Goal: Contribute content

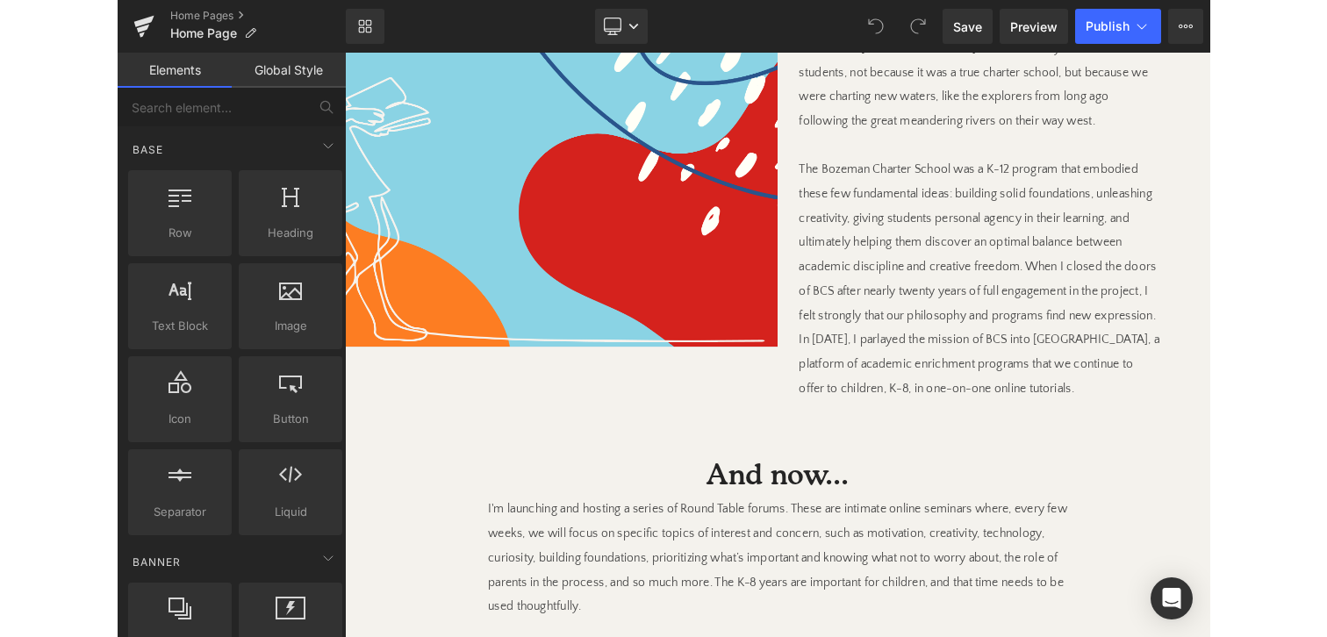
scroll to position [1279, 0]
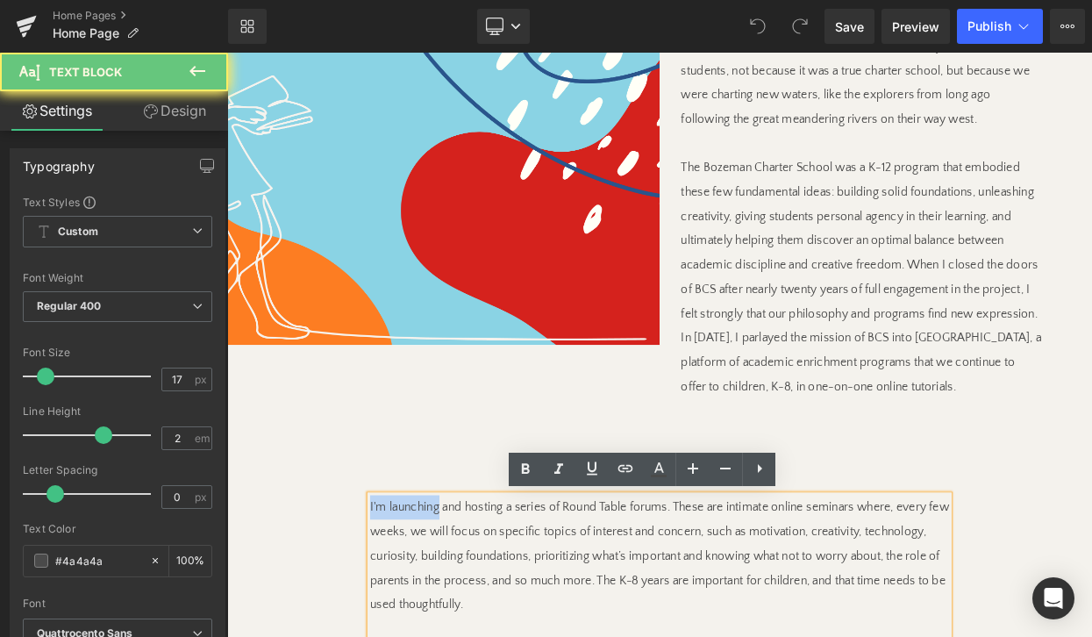
drag, startPoint x: 413, startPoint y: 609, endPoint x: 482, endPoint y: 609, distance: 68.4
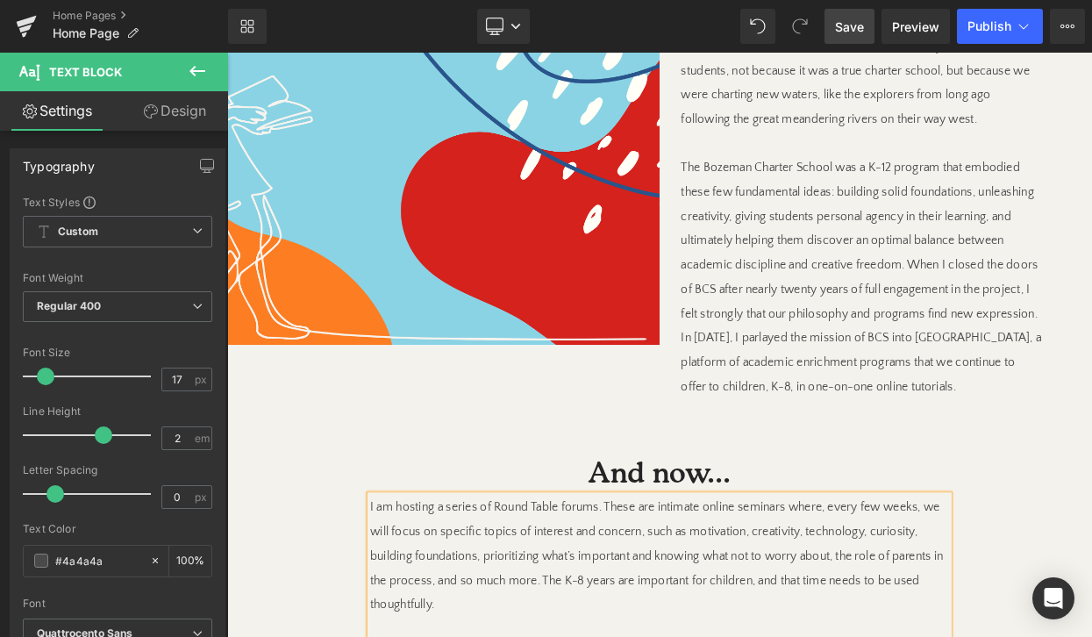
click at [862, 26] on span "Save" at bounding box center [849, 27] width 29 height 18
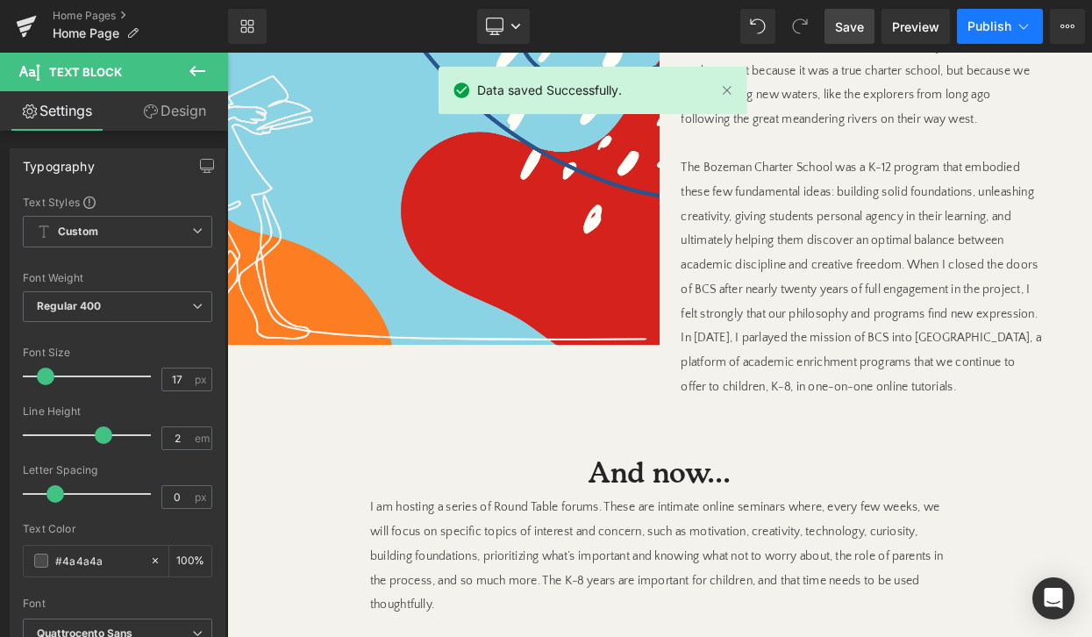
click at [978, 13] on button "Publish" at bounding box center [1000, 26] width 86 height 35
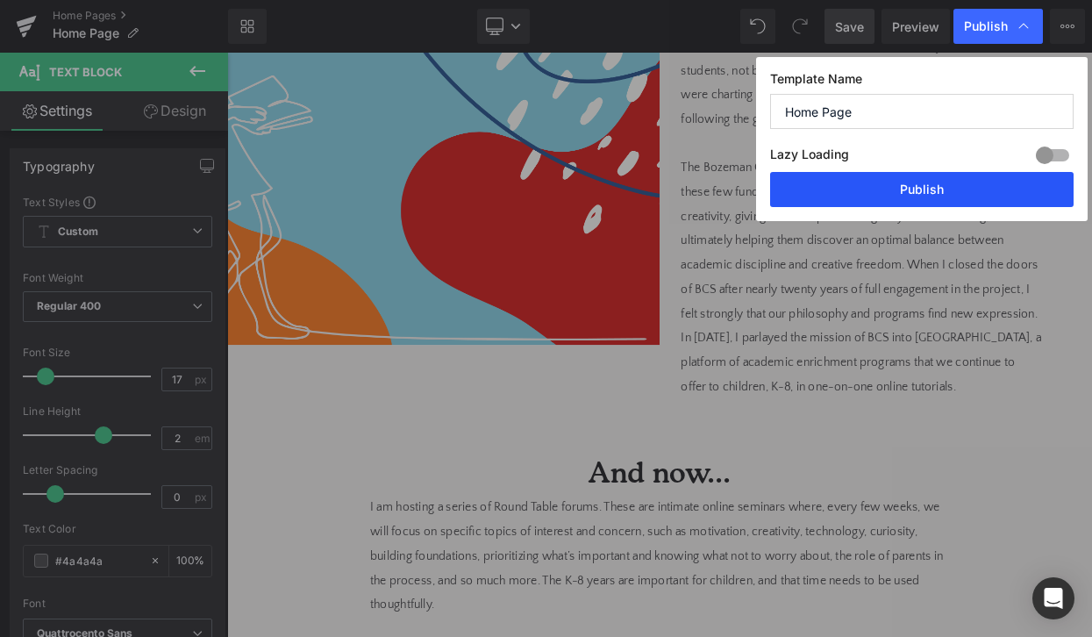
click at [927, 175] on button "Publish" at bounding box center [922, 189] width 304 height 35
